Goal: Information Seeking & Learning: Learn about a topic

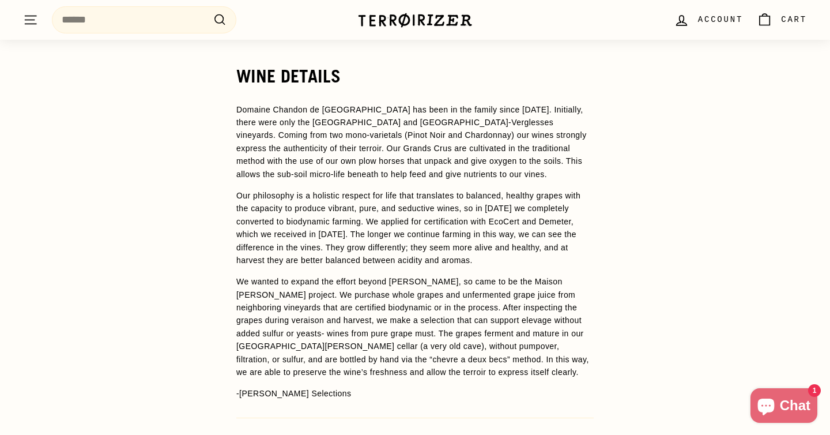
scroll to position [898, 0]
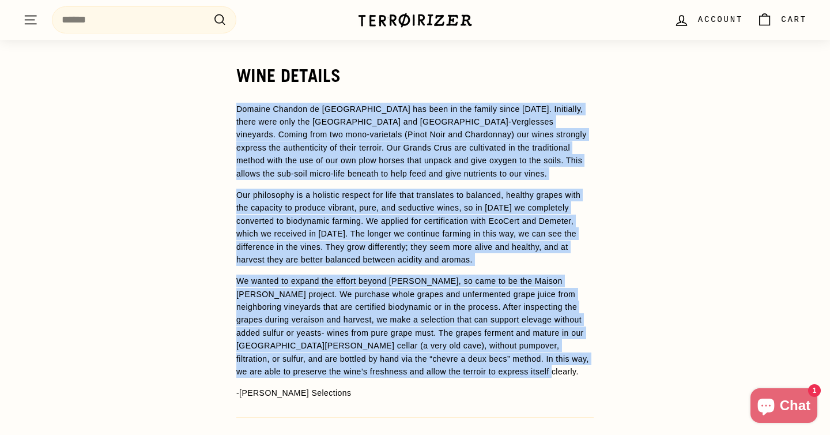
drag, startPoint x: 233, startPoint y: 108, endPoint x: 606, endPoint y: 367, distance: 454.0
click at [606, 367] on div "WINE DETAILS Domaine Chandon de Briailles has been in the family since 1834. In…" at bounding box center [414, 287] width 403 height 443
copy span "Domaine Chandon de Briailles has been in the family since 1834. Initially, ther…"
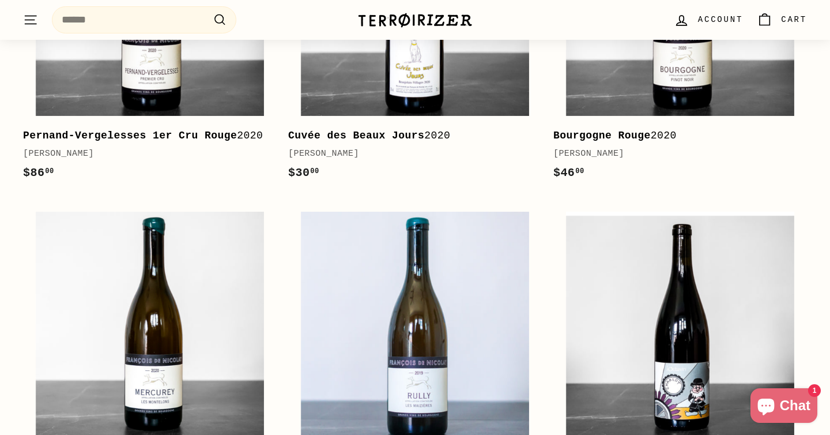
scroll to position [1610, 0]
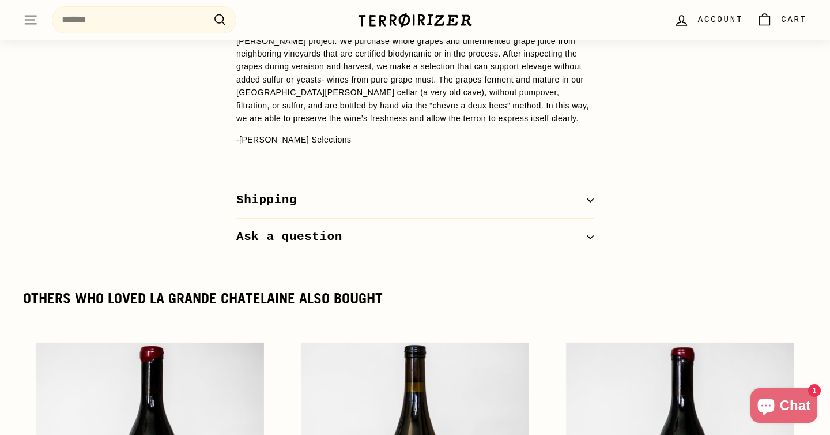
scroll to position [1154, 0]
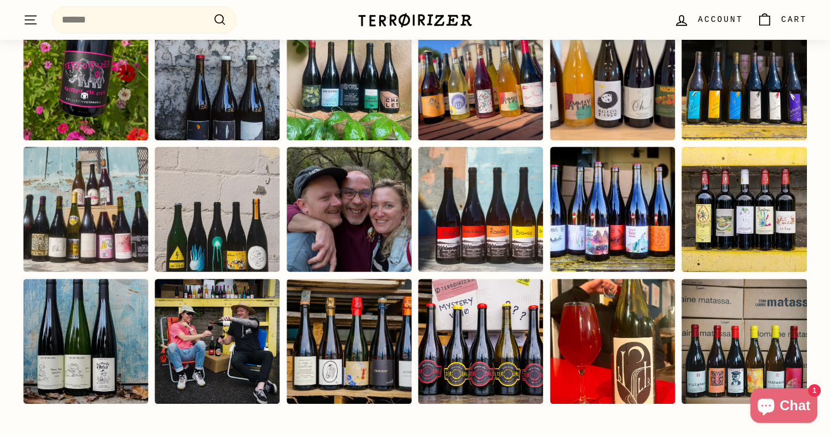
scroll to position [2223, 0]
